Goal: Information Seeking & Learning: Get advice/opinions

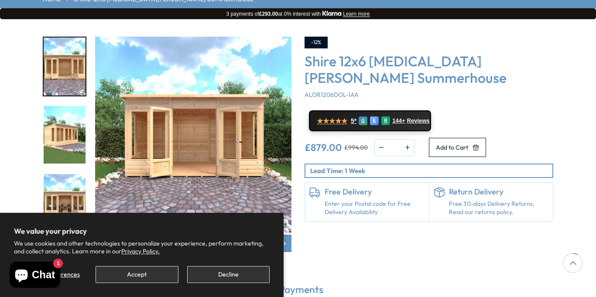
scroll to position [137, 0]
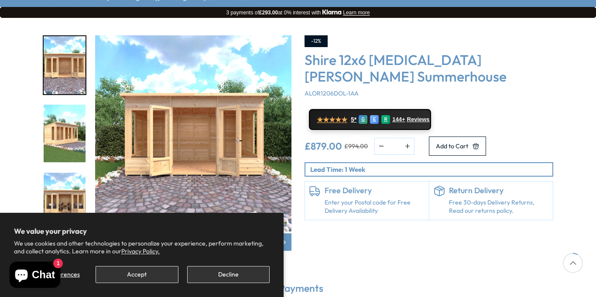
click at [215, 125] on img "1 / 9" at bounding box center [193, 133] width 196 height 196
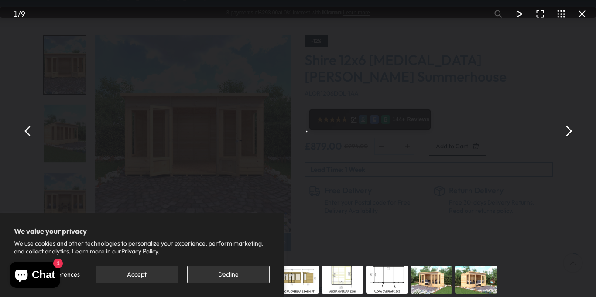
click at [200, 269] on button "Decline" at bounding box center [228, 274] width 82 height 17
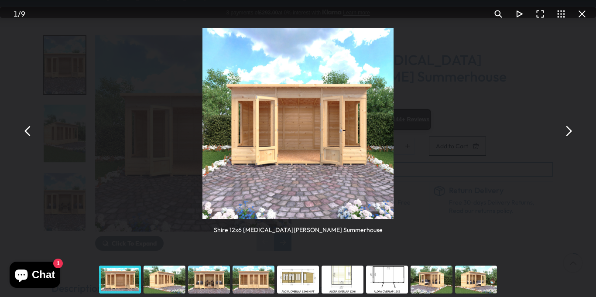
click at [570, 136] on button "You can close this modal content with the ESC key" at bounding box center [567, 131] width 21 height 21
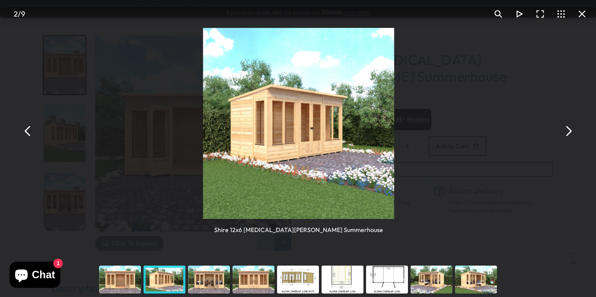
click at [570, 136] on button "You can close this modal content with the ESC key" at bounding box center [567, 131] width 21 height 21
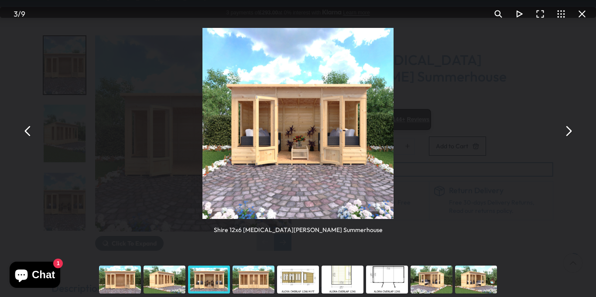
click at [570, 136] on button "You can close this modal content with the ESC key" at bounding box center [567, 131] width 21 height 21
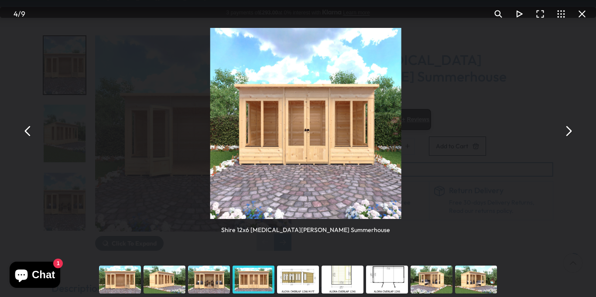
click at [570, 136] on button "You can close this modal content with the ESC key" at bounding box center [567, 131] width 21 height 21
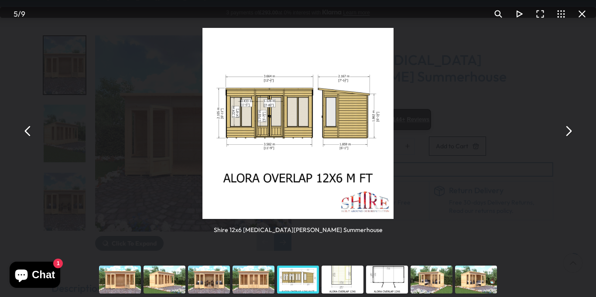
click at [570, 136] on button "You can close this modal content with the ESC key" at bounding box center [567, 131] width 21 height 21
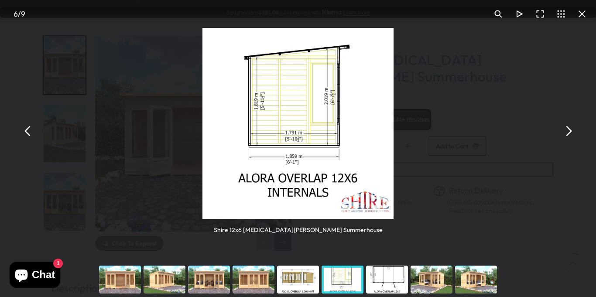
click at [570, 136] on button "You can close this modal content with the ESC key" at bounding box center [567, 131] width 21 height 21
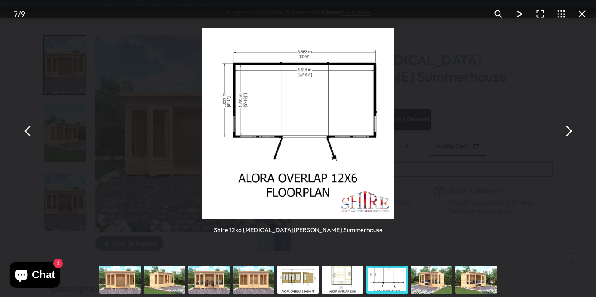
click at [570, 136] on button "You can close this modal content with the ESC key" at bounding box center [567, 131] width 21 height 21
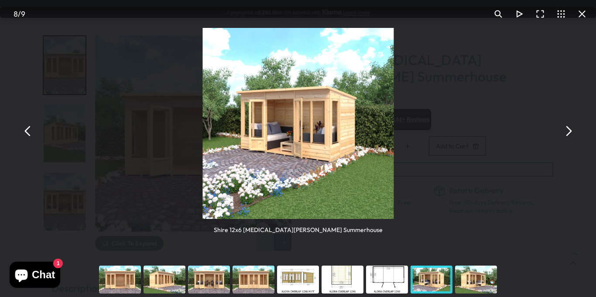
click at [570, 136] on button "You can close this modal content with the ESC key" at bounding box center [567, 131] width 21 height 21
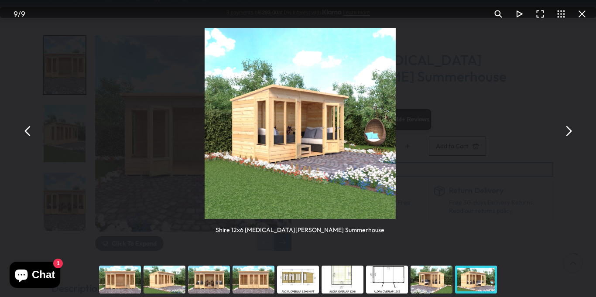
click at [570, 136] on button "You can close this modal content with the ESC key" at bounding box center [567, 131] width 21 height 21
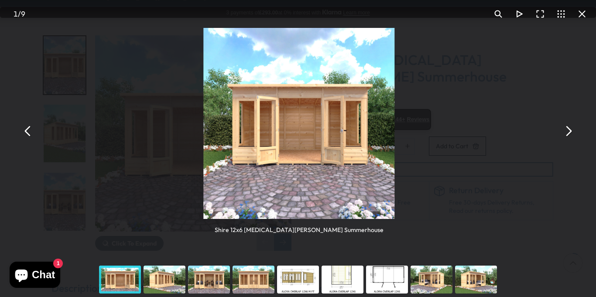
click at [570, 136] on button "You can close this modal content with the ESC key" at bounding box center [567, 131] width 21 height 21
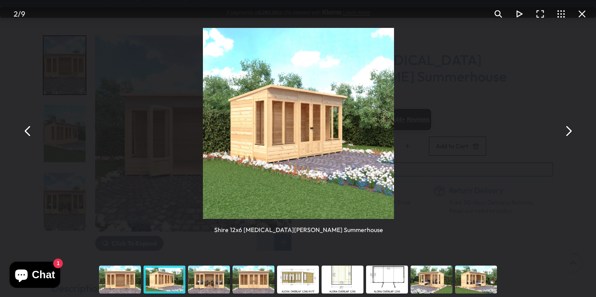
click at [570, 136] on button "You can close this modal content with the ESC key" at bounding box center [567, 131] width 21 height 21
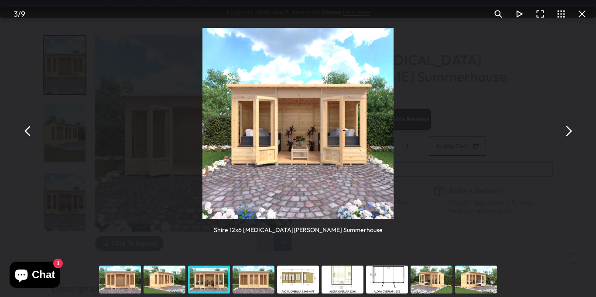
click at [570, 136] on button "You can close this modal content with the ESC key" at bounding box center [567, 131] width 21 height 21
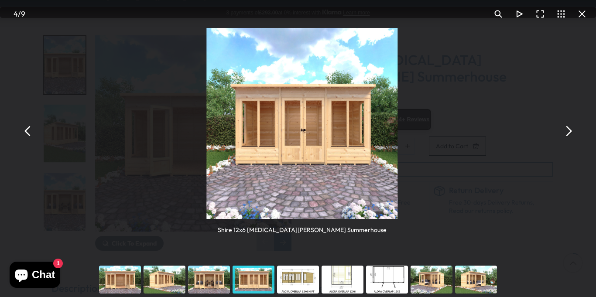
click at [570, 136] on button "You can close this modal content with the ESC key" at bounding box center [567, 131] width 21 height 21
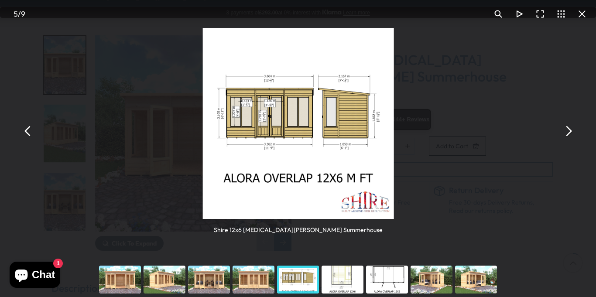
click at [570, 136] on button "You can close this modal content with the ESC key" at bounding box center [567, 131] width 21 height 21
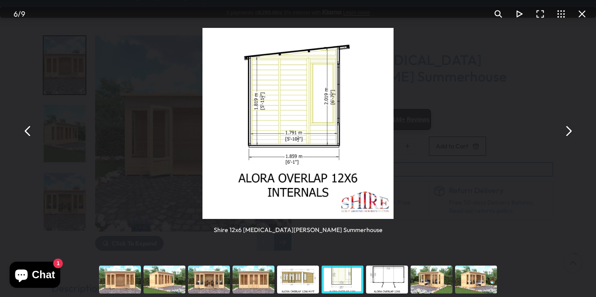
click at [570, 136] on button "You can close this modal content with the ESC key" at bounding box center [567, 131] width 21 height 21
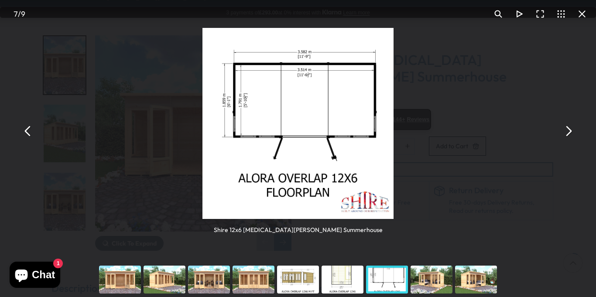
click at [580, 15] on button "You can close this modal content with the ESC key" at bounding box center [581, 13] width 21 height 21
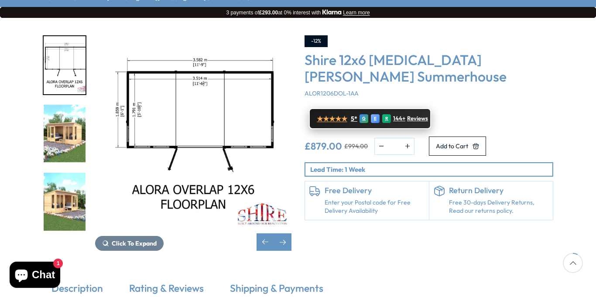
click at [418, 115] on span "Reviews" at bounding box center [417, 118] width 21 height 7
